Goal: Task Accomplishment & Management: Complete application form

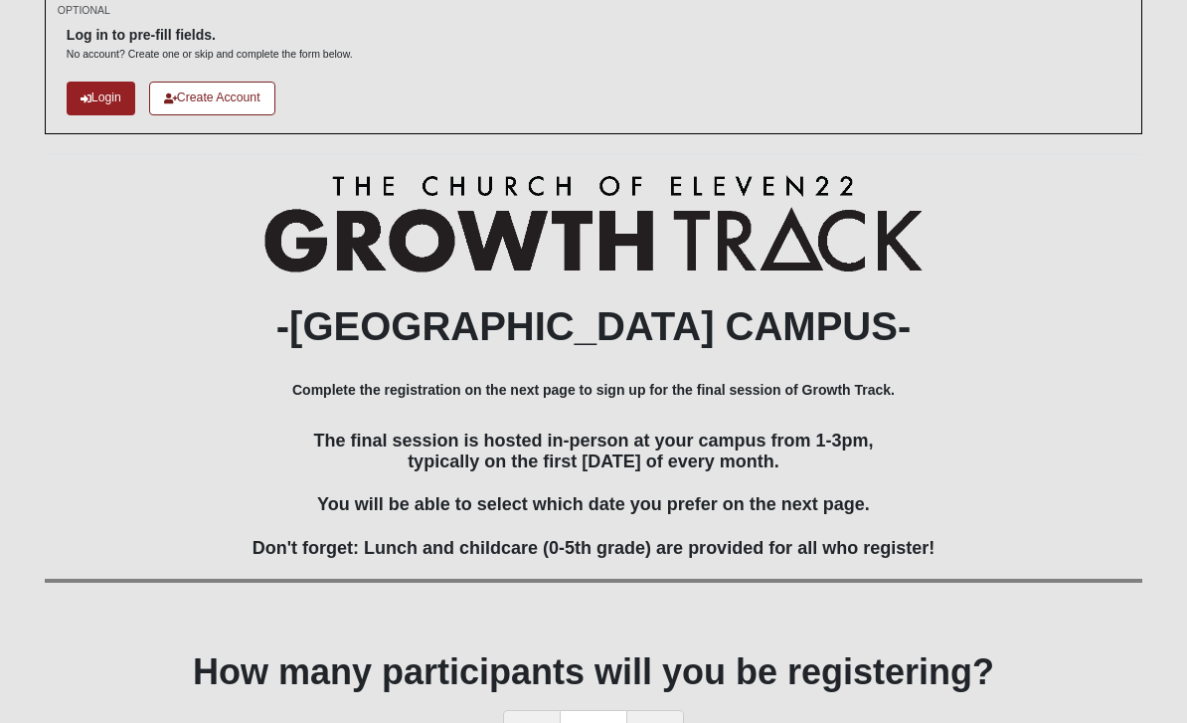
scroll to position [179, 0]
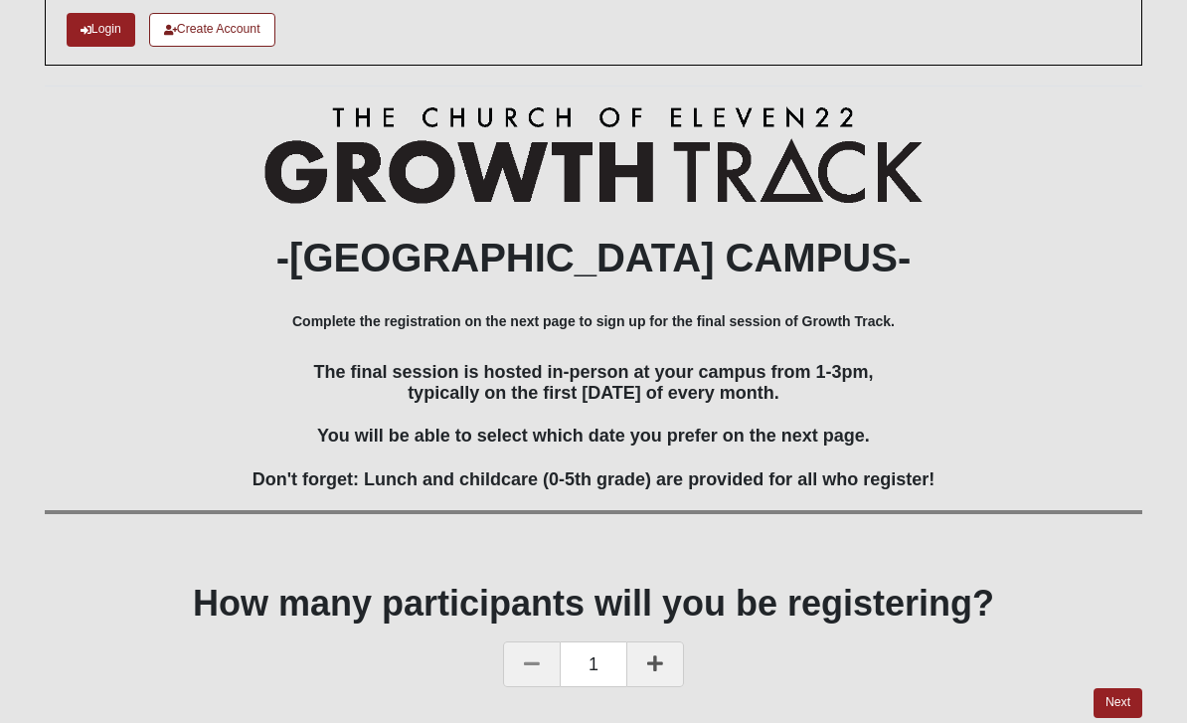
click at [1115, 707] on link "Next" at bounding box center [1117, 702] width 49 height 29
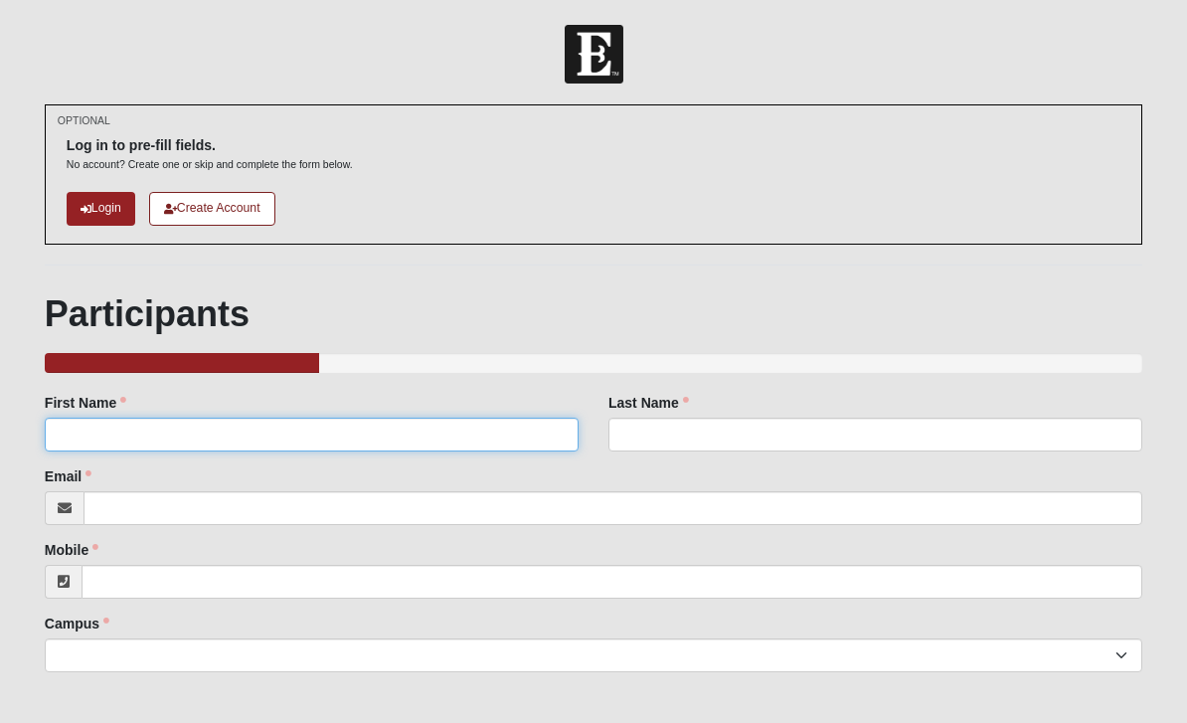
click at [286, 439] on input "First Name" at bounding box center [312, 434] width 534 height 34
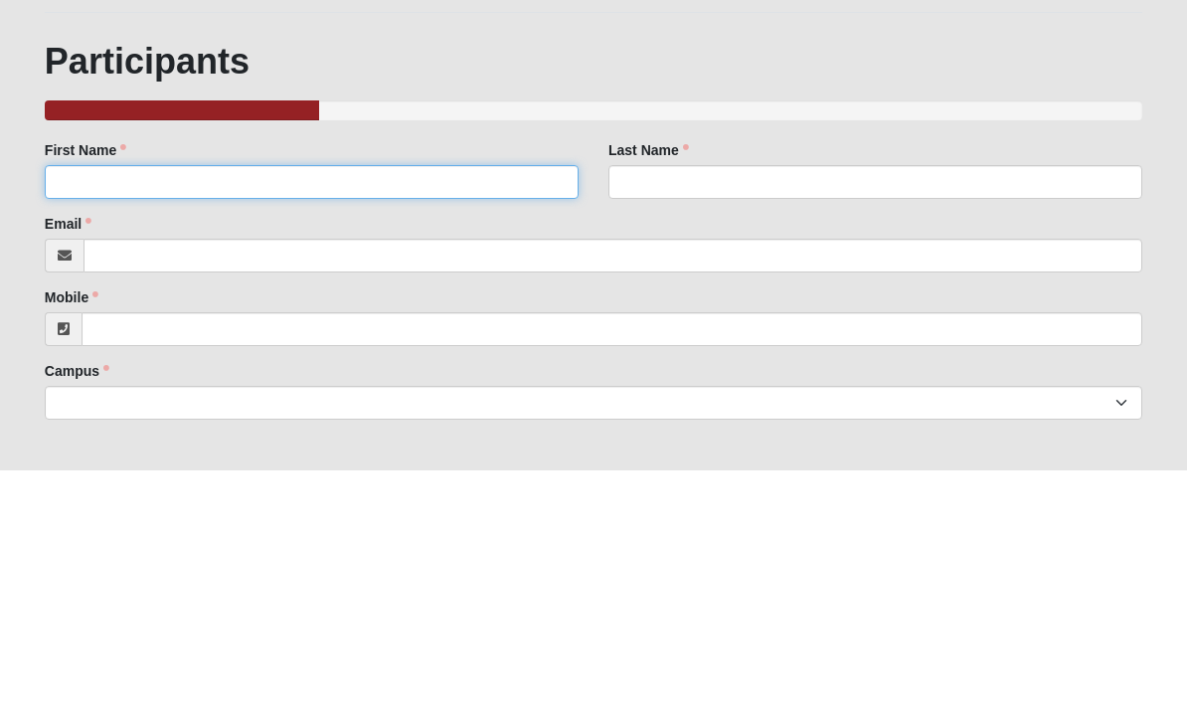
type input "[PERSON_NAME]"
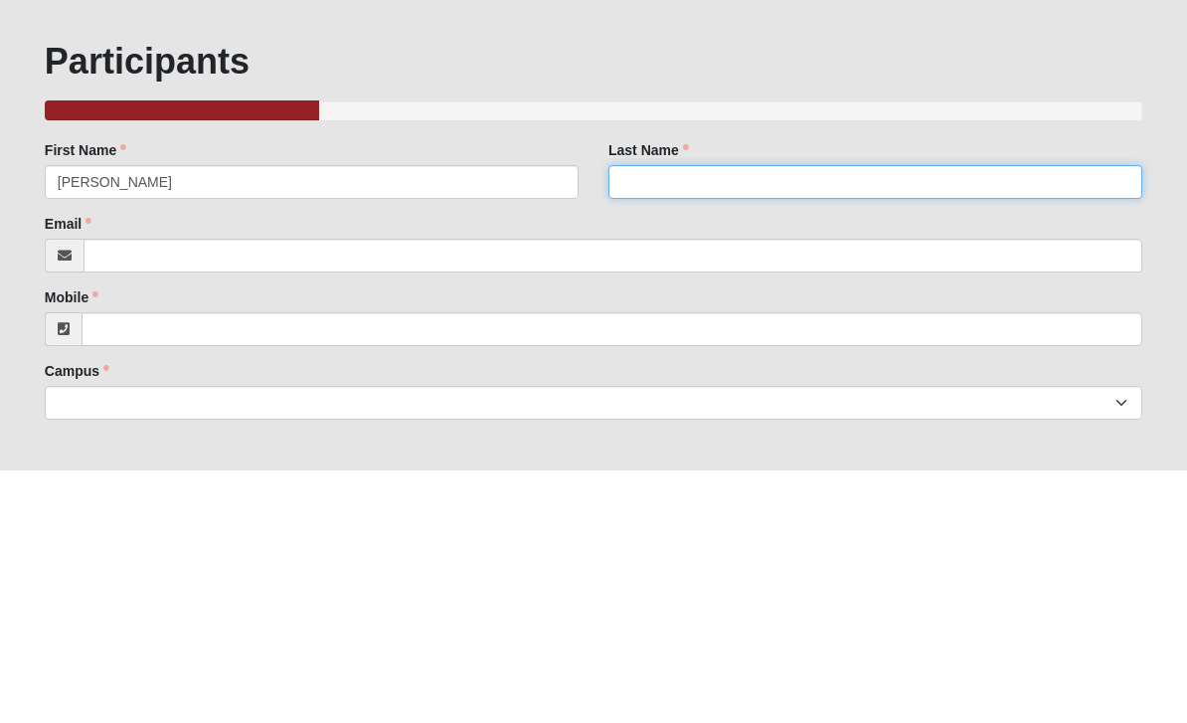
type input "[PERSON_NAME]"
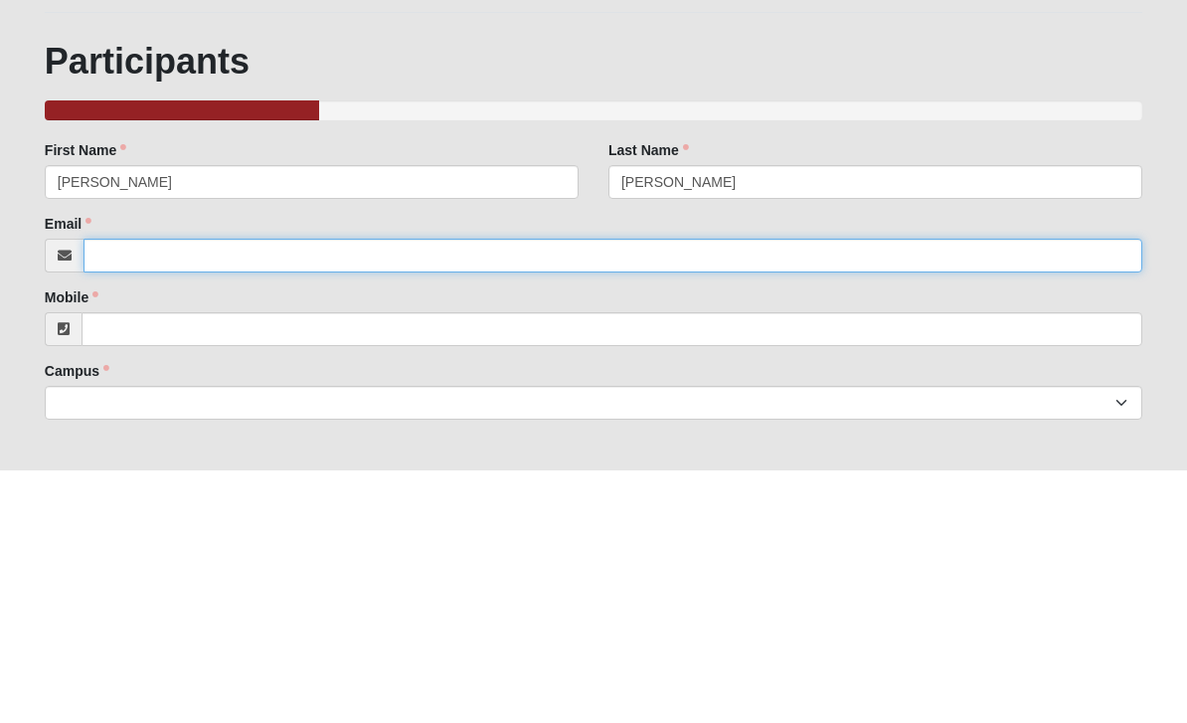
type input "[EMAIL_ADDRESS][DOMAIN_NAME]"
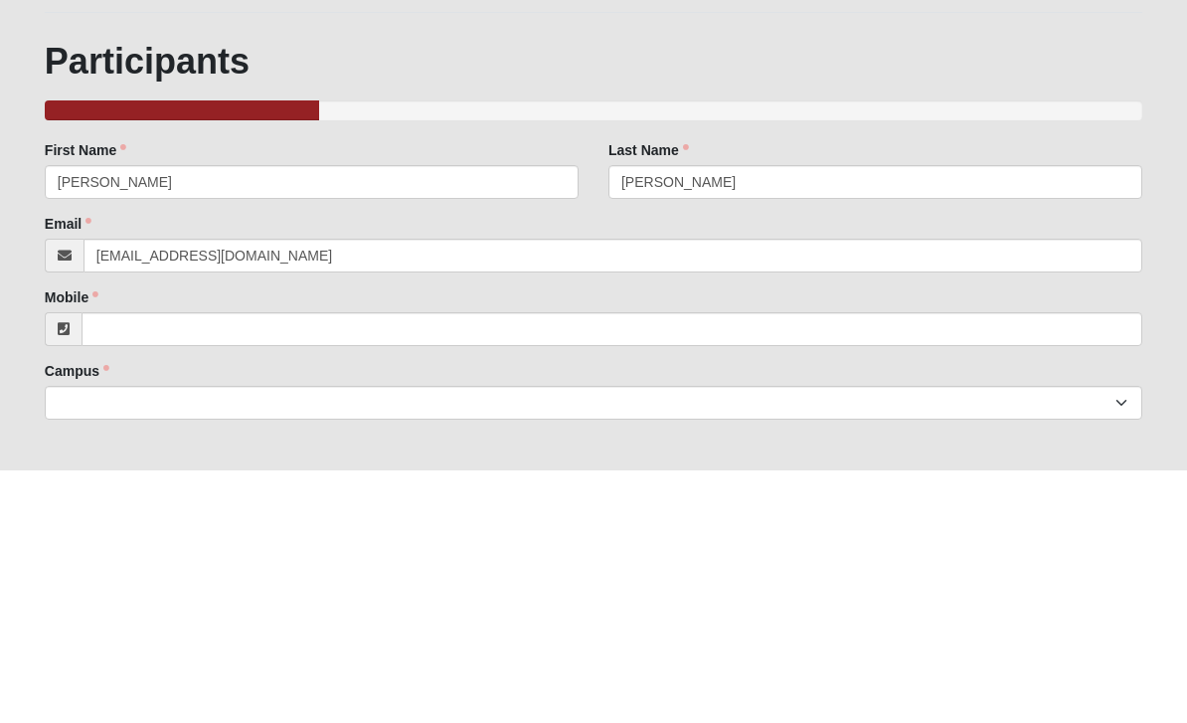
scroll to position [252, 0]
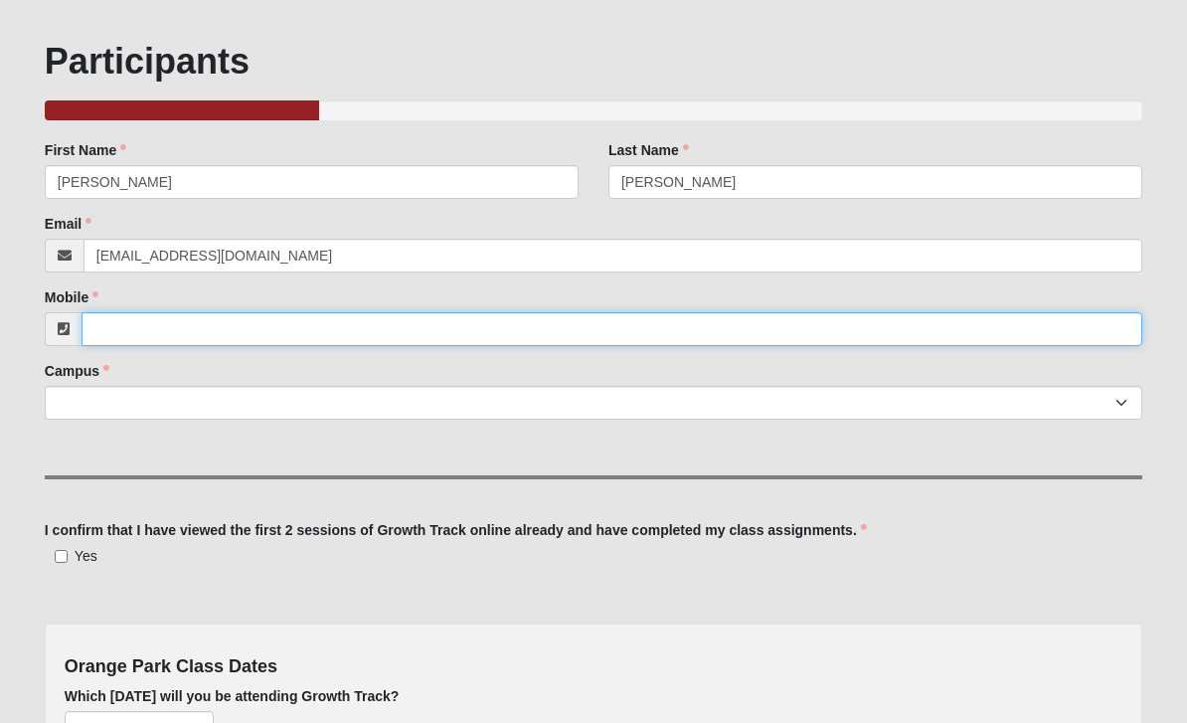
click at [393, 336] on input "Mobile" at bounding box center [612, 329] width 1061 height 34
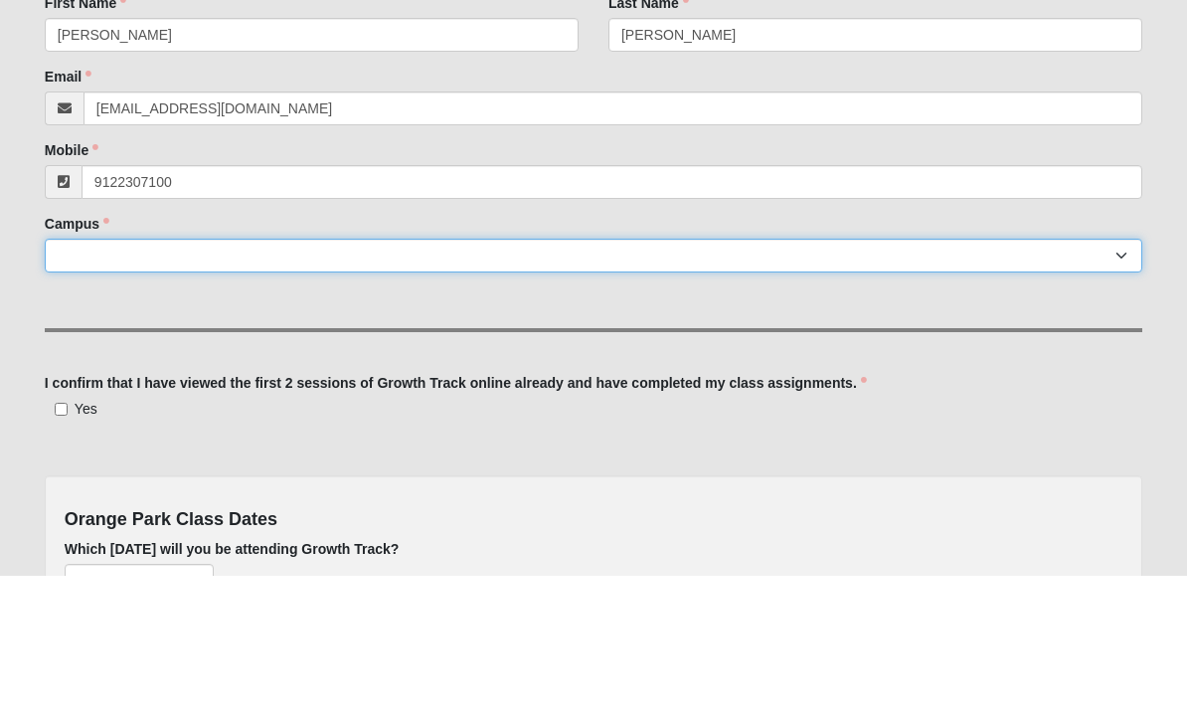
click at [805, 386] on select "Arlington Baymeadows Eleven22 Online [PERSON_NAME][GEOGRAPHIC_DATA] Jesup [GEOG…" at bounding box center [593, 403] width 1097 height 34
type input "[PHONE_NUMBER]"
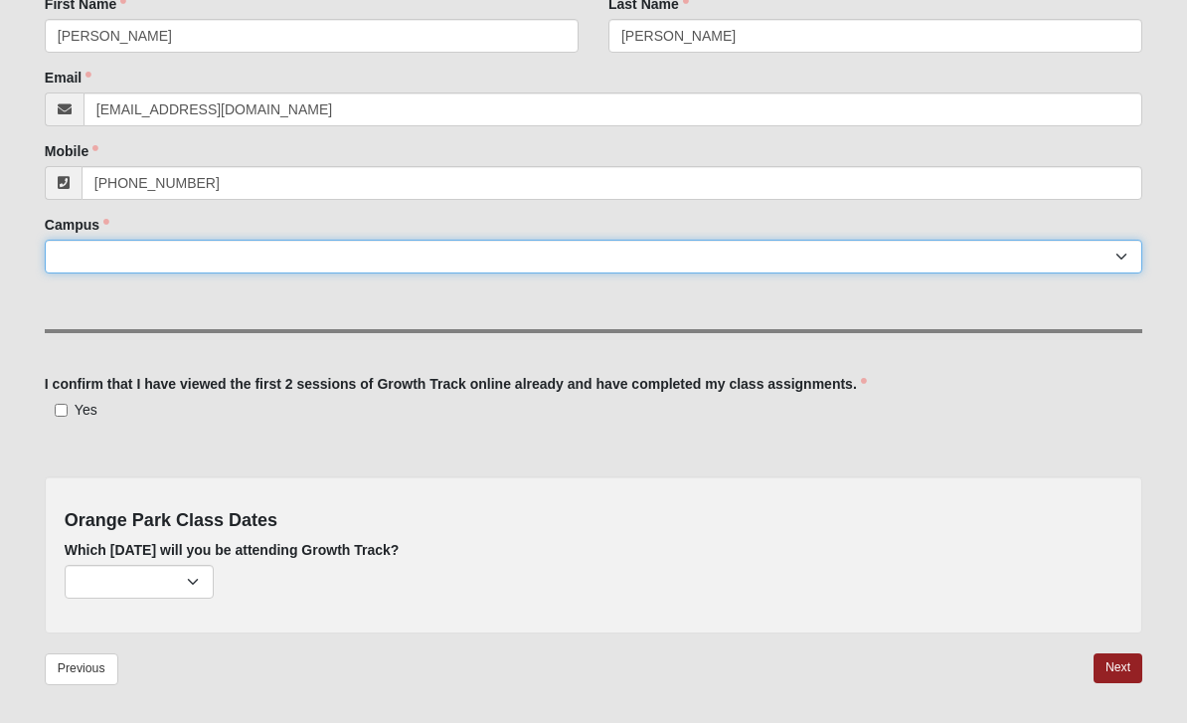
select select "13"
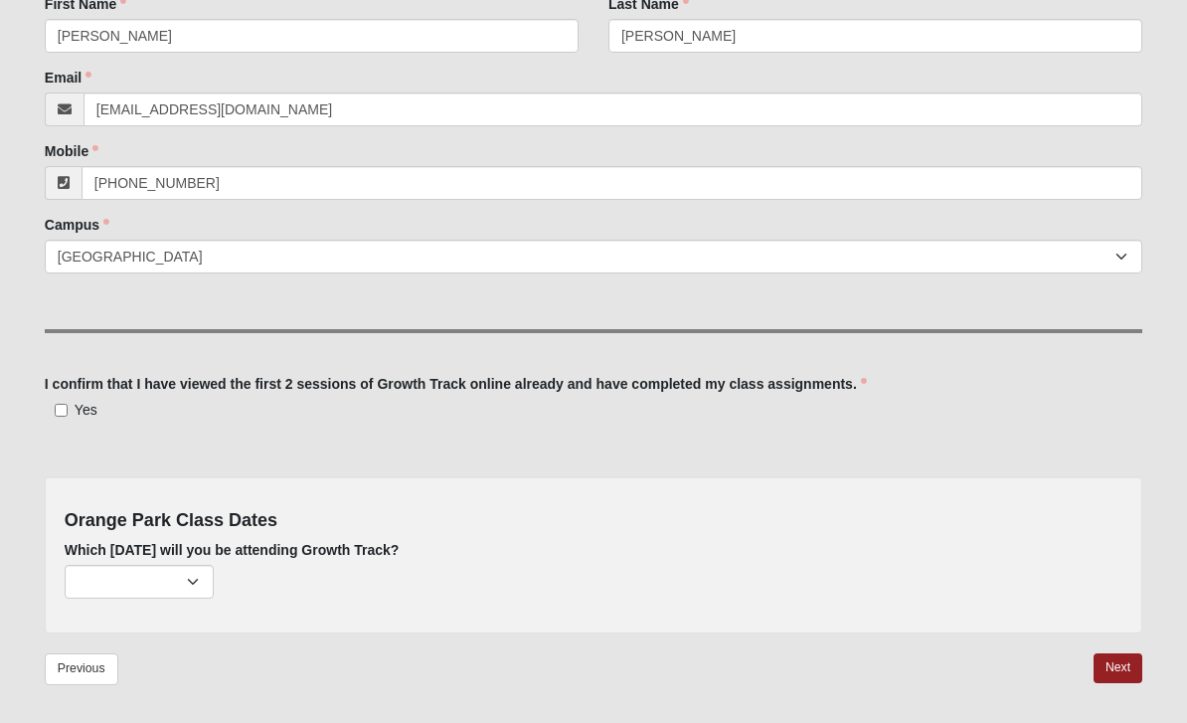
click at [63, 416] on input "Yes" at bounding box center [61, 410] width 13 height 13
checkbox input "true"
click at [195, 583] on select "[DATE] (none remaining) [DATE] (none remaining) [DATE] (none remaining) [DATE] …" at bounding box center [139, 582] width 149 height 34
click at [1164, 668] on form "Log In [GEOGRAPHIC_DATA] Growth Track 2025 Events [GEOGRAPHIC_DATA] Growth Trac…" at bounding box center [593, 207] width 1187 height 1163
click at [195, 578] on select "[DATE] (none remaining) [DATE] (none remaining) [DATE] (none remaining) [DATE] …" at bounding box center [139, 582] width 149 height 34
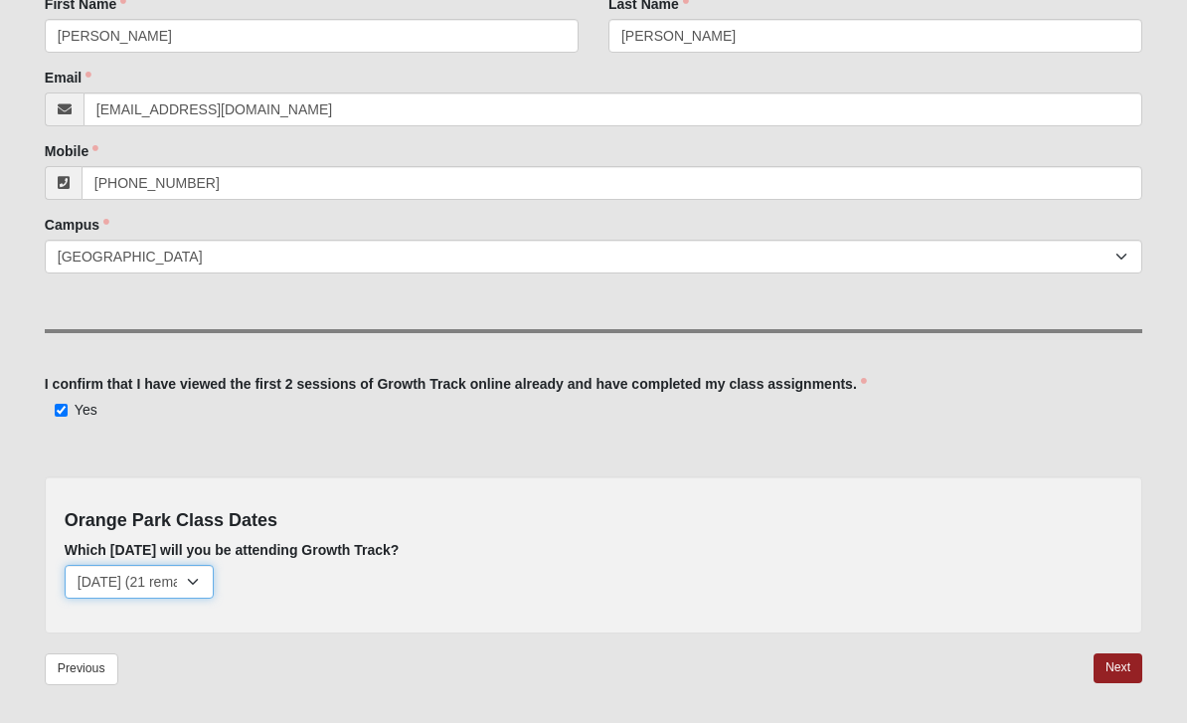
select select "692"
click at [1124, 656] on link "Next" at bounding box center [1117, 667] width 49 height 29
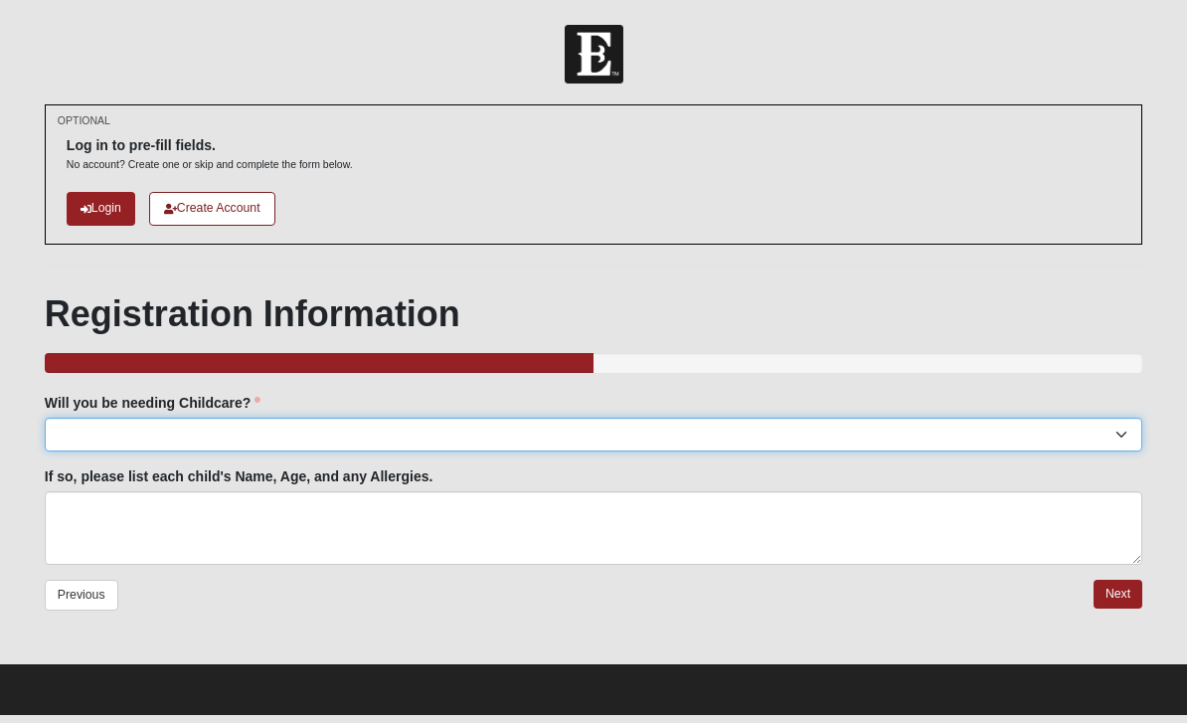
click at [217, 429] on select "Yes No" at bounding box center [593, 434] width 1097 height 34
select select "No"
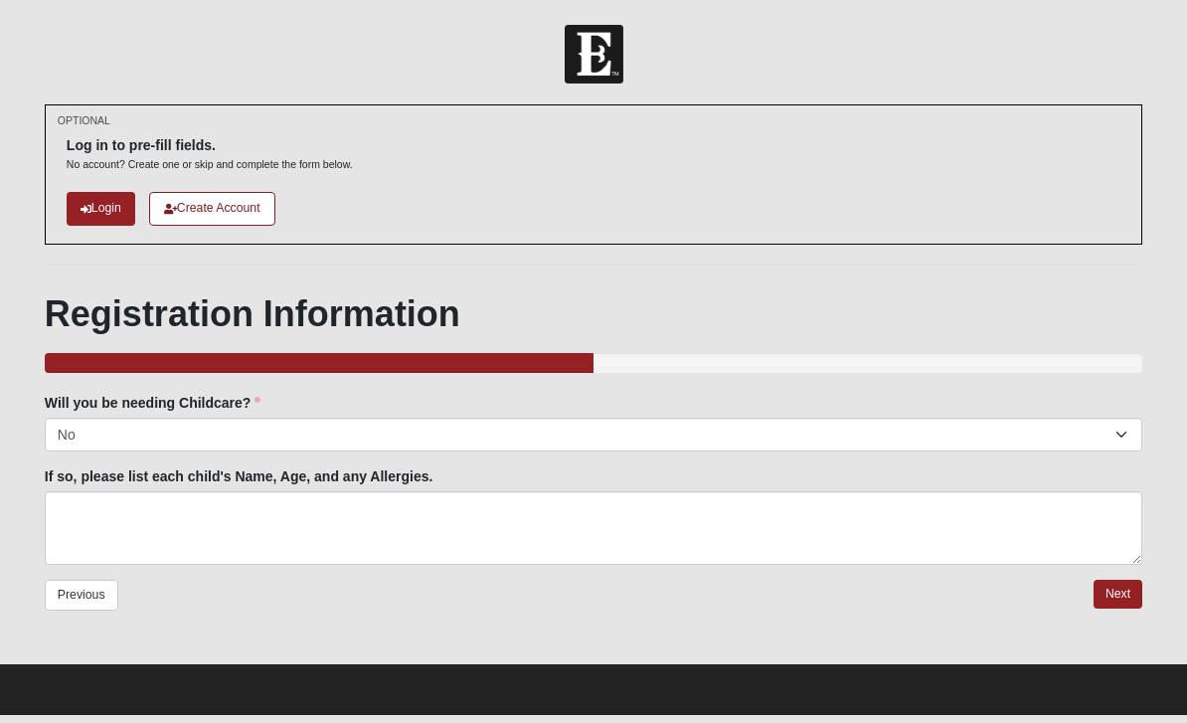
click at [1115, 583] on link "Next" at bounding box center [1117, 594] width 49 height 29
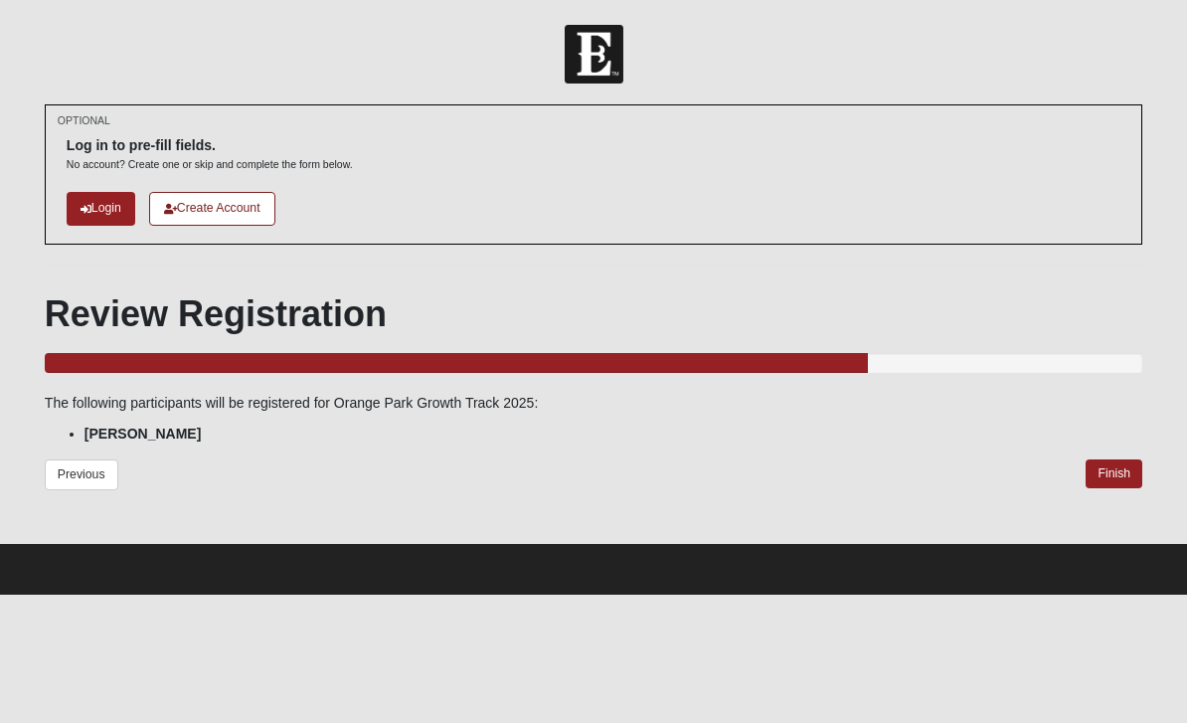
click at [1115, 468] on link "Finish" at bounding box center [1113, 473] width 57 height 29
